Goal: Use online tool/utility: Utilize a website feature to perform a specific function

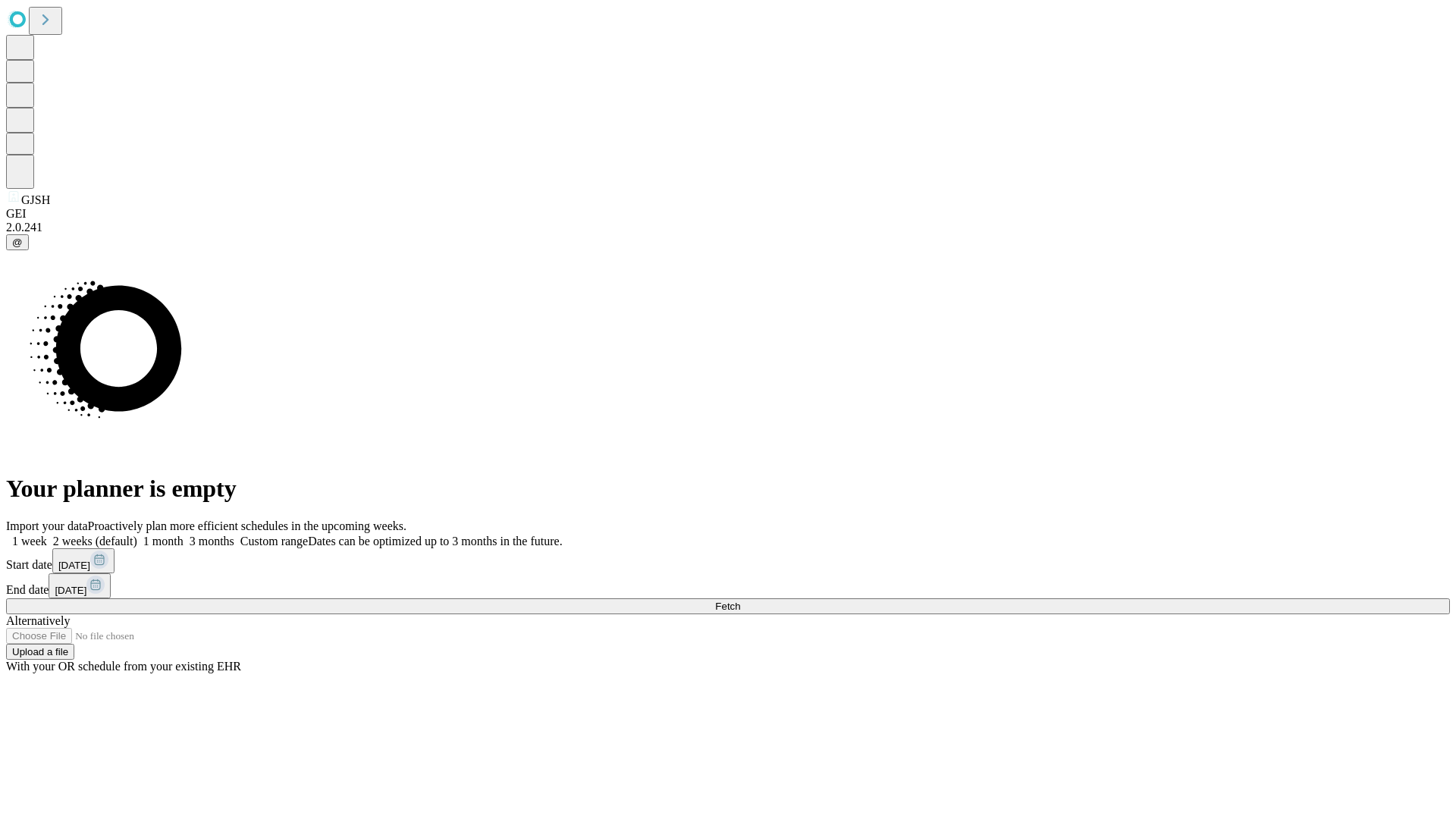
click at [740, 601] on span "Fetch" at bounding box center [728, 606] width 25 height 12
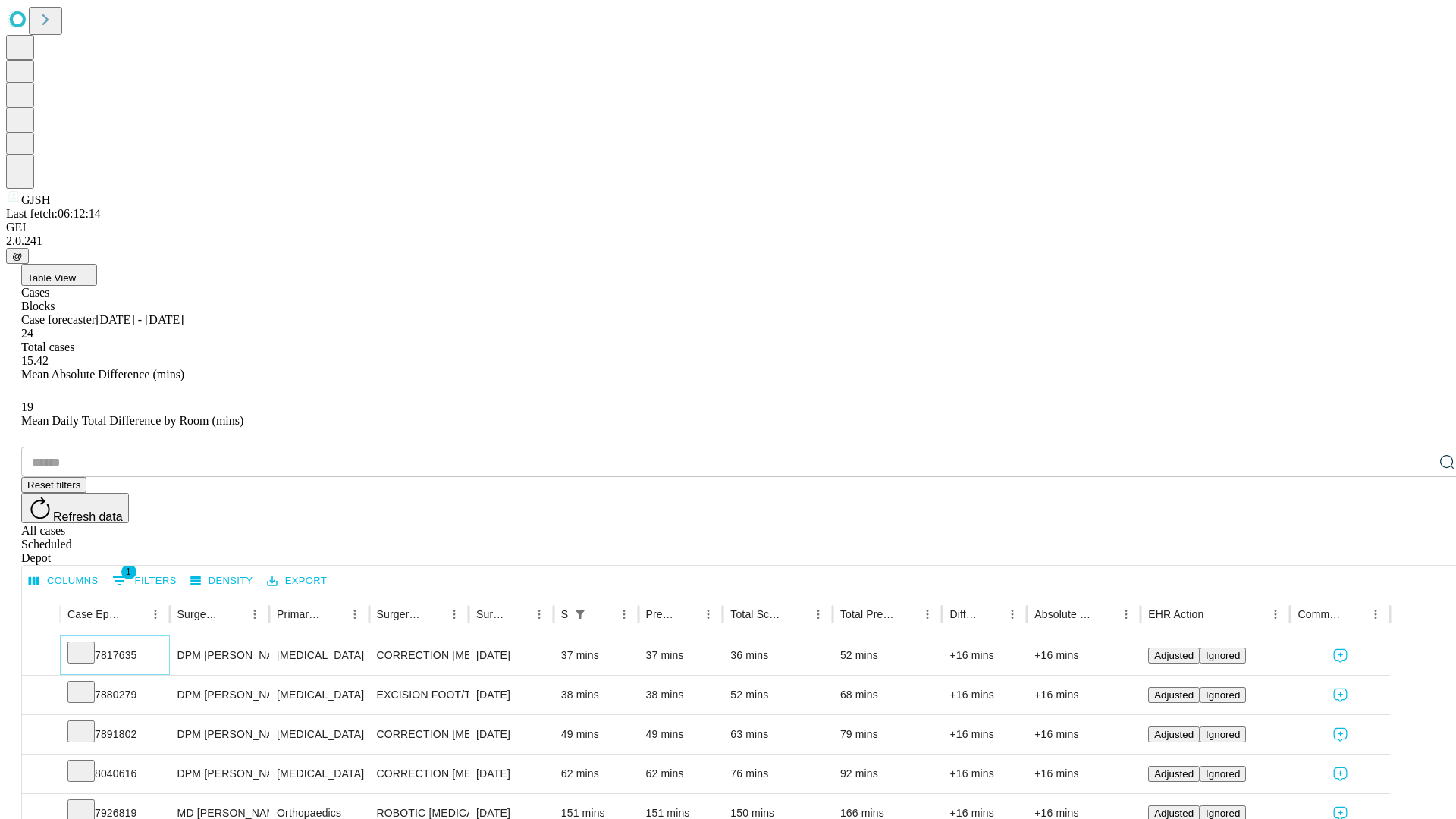
click at [89, 645] on icon at bounding box center [80, 651] width 15 height 15
